Goal: Information Seeking & Learning: Learn about a topic

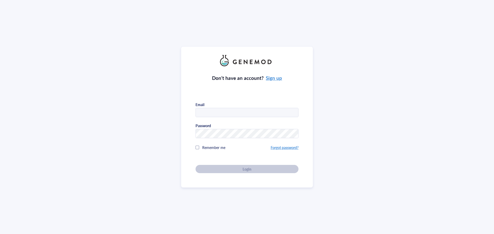
click at [205, 111] on input "text" at bounding box center [247, 112] width 102 height 9
type input "mariabaron@conservationxlabs.org"
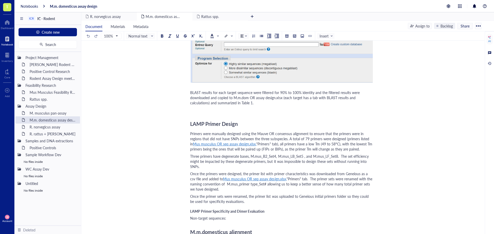
scroll to position [1055, 0]
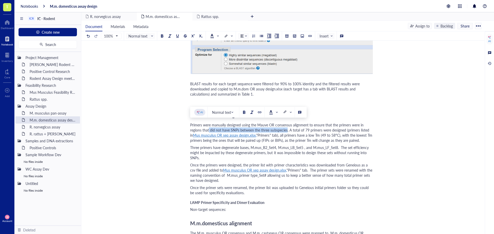
drag, startPoint x: 209, startPoint y: 131, endPoint x: 287, endPoint y: 132, distance: 77.5
click at [287, 132] on span "Primers were manually designed using the Mauve OR consensus alignment to ensure…" at bounding box center [280, 130] width 180 height 15
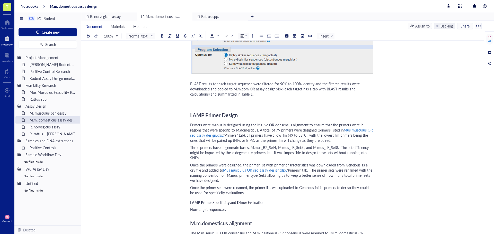
click at [264, 132] on span "Primers were manually designed using the Mauve OR consensus alignment to ensure…" at bounding box center [277, 128] width 175 height 10
click at [360, 131] on span "Mus musculus OR seq assay design.xlsx," at bounding box center [282, 133] width 184 height 10
click at [232, 147] on div "[URL][DOMAIN_NAME]" at bounding box center [213, 145] width 38 height 7
click at [346, 178] on span ""Primers" tab. The primer sets were renamed with the naming convention of M.mus…" at bounding box center [281, 175] width 183 height 15
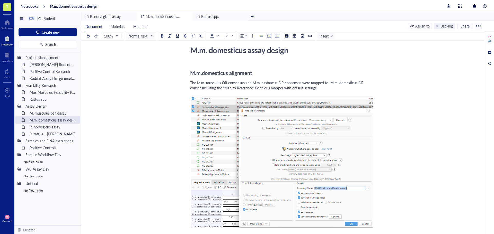
scroll to position [0, 0]
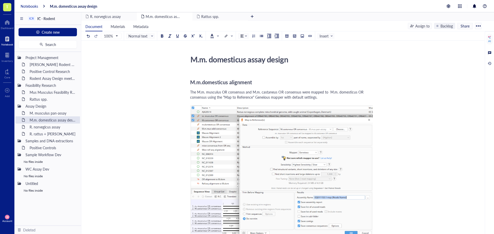
click at [24, 5] on div "Notebooks" at bounding box center [30, 6] width 18 height 5
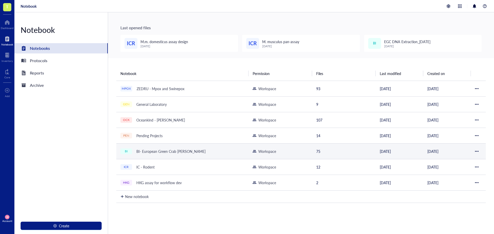
click at [154, 154] on div "BI- European Green Crab [PERSON_NAME]" at bounding box center [171, 151] width 74 height 7
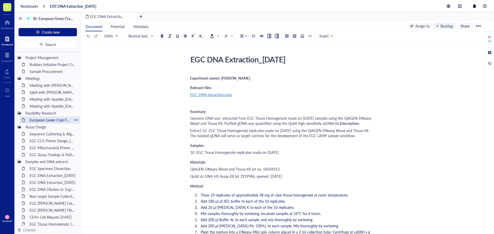
click at [35, 122] on div "European Green Crab Feasibility Research" at bounding box center [49, 120] width 45 height 7
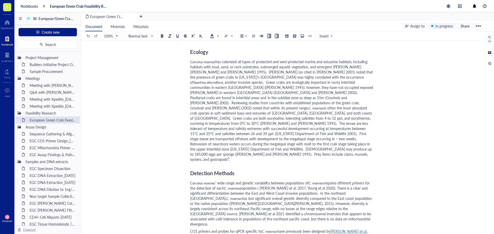
scroll to position [1493, 0]
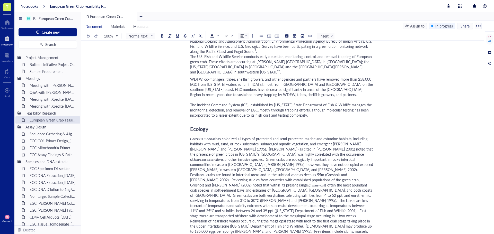
click at [332, 181] on div "Carcinus maenas has colonized all types of protected and semi-protected marine …" at bounding box center [281, 187] width 183 height 103
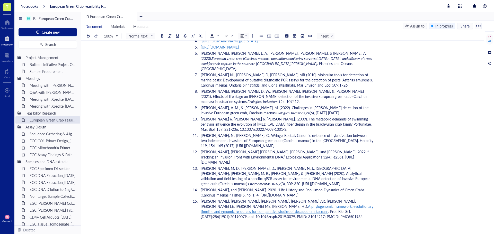
scroll to position [2270, 0]
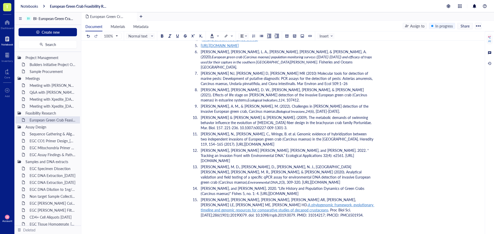
click at [265, 197] on li "[PERSON_NAME], [PERSON_NAME], [PERSON_NAME], [PERSON_NAME] AR, [PERSON_NAME], […" at bounding box center [286, 207] width 175 height 21
drag, startPoint x: 263, startPoint y: 187, endPoint x: 248, endPoint y: 165, distance: 25.6
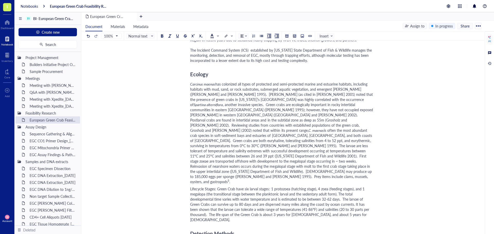
scroll to position [1540, 0]
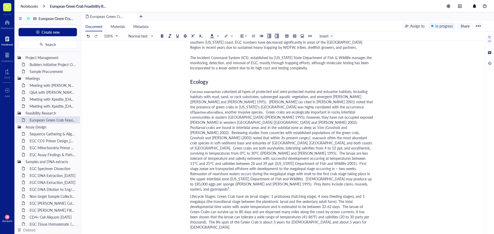
click at [322, 194] on span "Lifecycle Stages: Green Crab have six larval stages: 1 protozoea (hatching stag…" at bounding box center [280, 212] width 180 height 36
drag, startPoint x: 327, startPoint y: 165, endPoint x: 323, endPoint y: 165, distance: 3.9
click at [323, 194] on span "Lifecycle Stages: Green Crab have six larval stages: 1 protozoea (hatching stag…" at bounding box center [280, 212] width 180 height 36
click at [192, 35] on div at bounding box center [193, 36] width 4 height 4
click at [336, 194] on div "Lifecycle Stages: Green Crab have six larval stages: 1 protozoea (hatching stag…" at bounding box center [281, 212] width 183 height 36
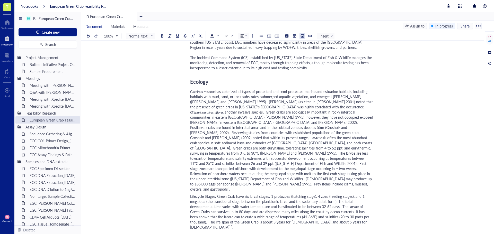
click at [301, 36] on div at bounding box center [303, 36] width 4 height 4
click at [206, 233] on div "Upload a file" at bounding box center [210, 236] width 20 height 6
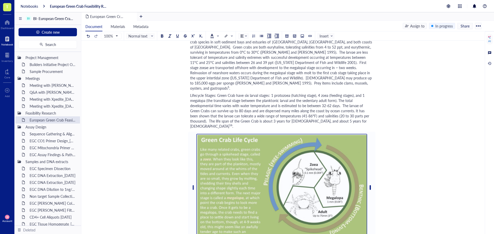
scroll to position [1643, 0]
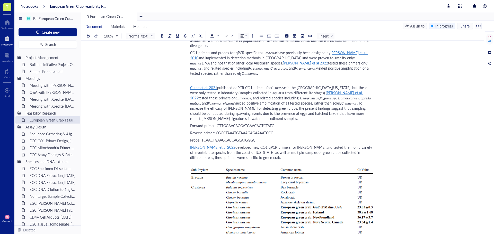
scroll to position [1905, 0]
